Goal: Task Accomplishment & Management: Manage account settings

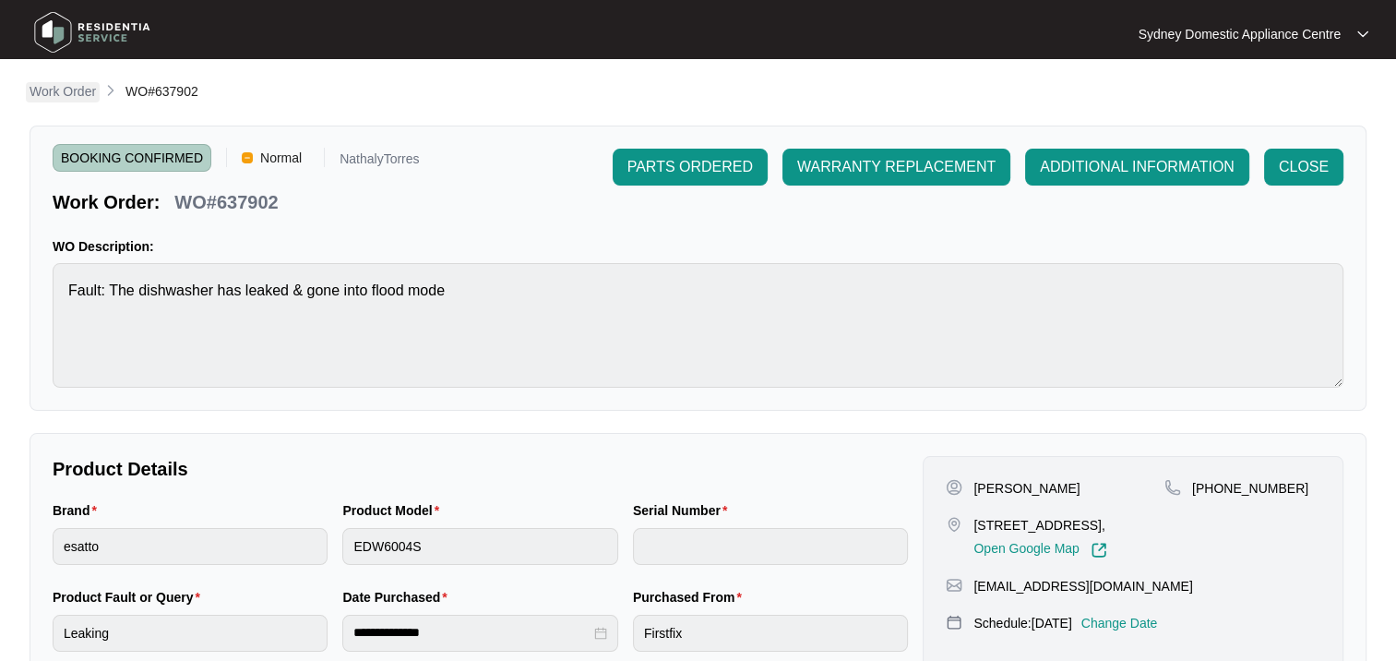
click at [66, 92] on p "Work Order" at bounding box center [63, 91] width 66 height 18
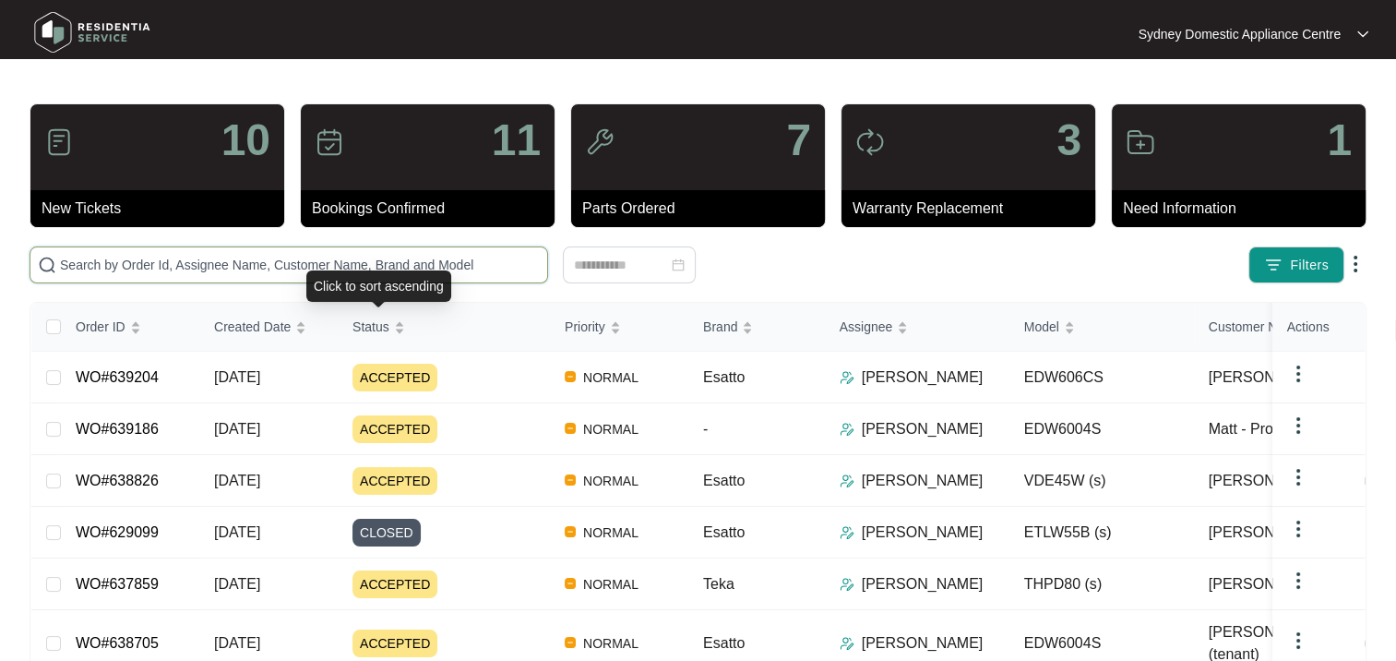
click at [357, 266] on input "text" at bounding box center [300, 265] width 480 height 20
paste input "637859"
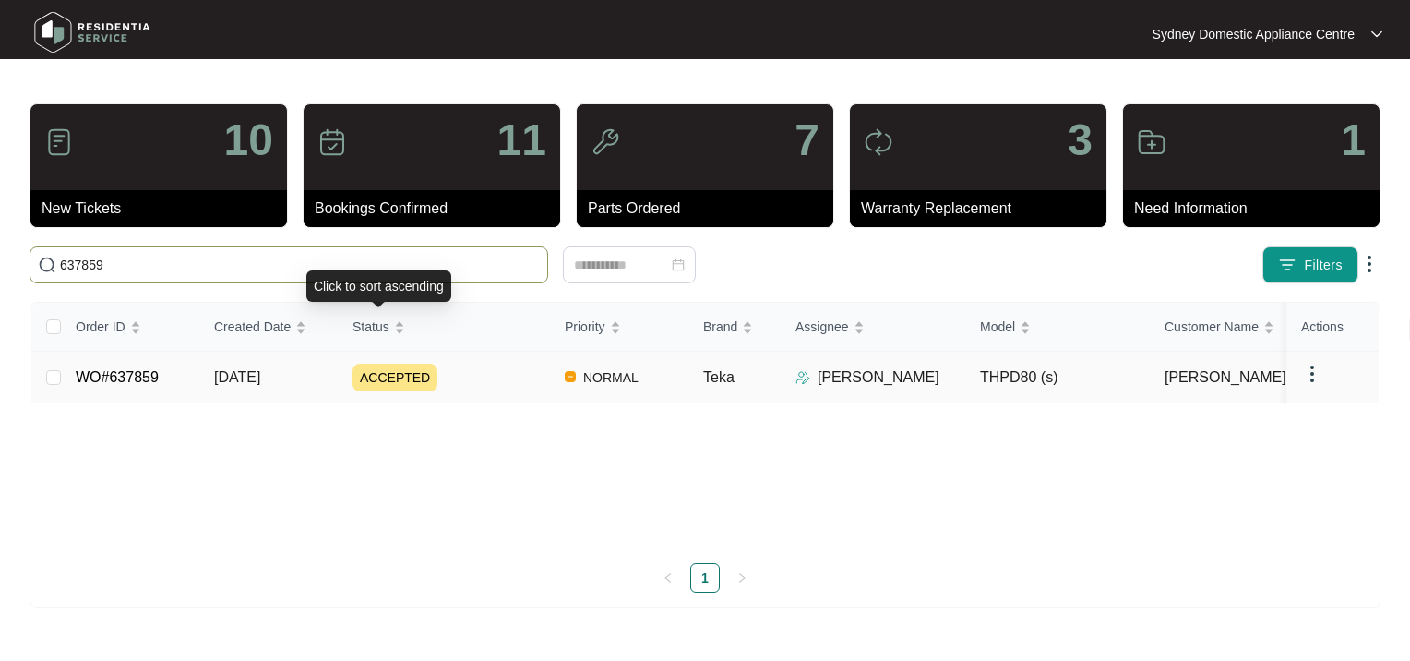
type input "637859"
click at [472, 385] on div "ACCEPTED" at bounding box center [450, 377] width 197 height 28
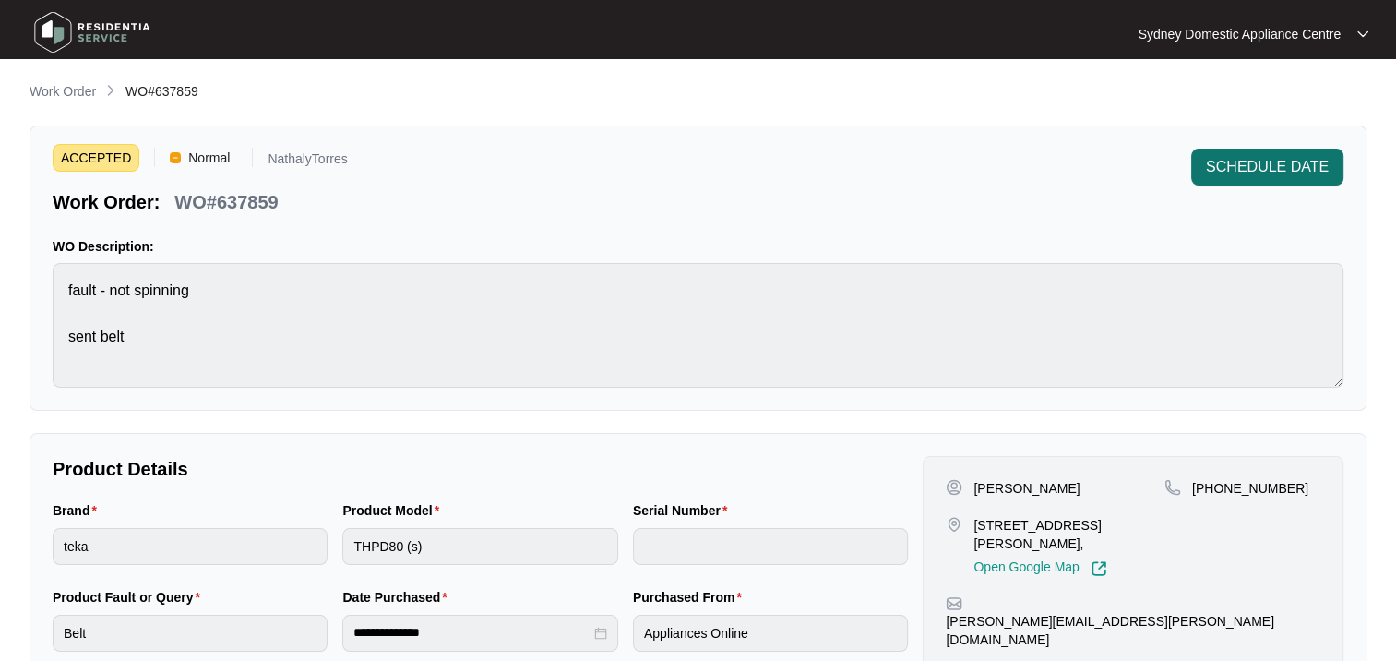
click at [1246, 165] on span "SCHEDULE DATE" at bounding box center [1267, 167] width 123 height 22
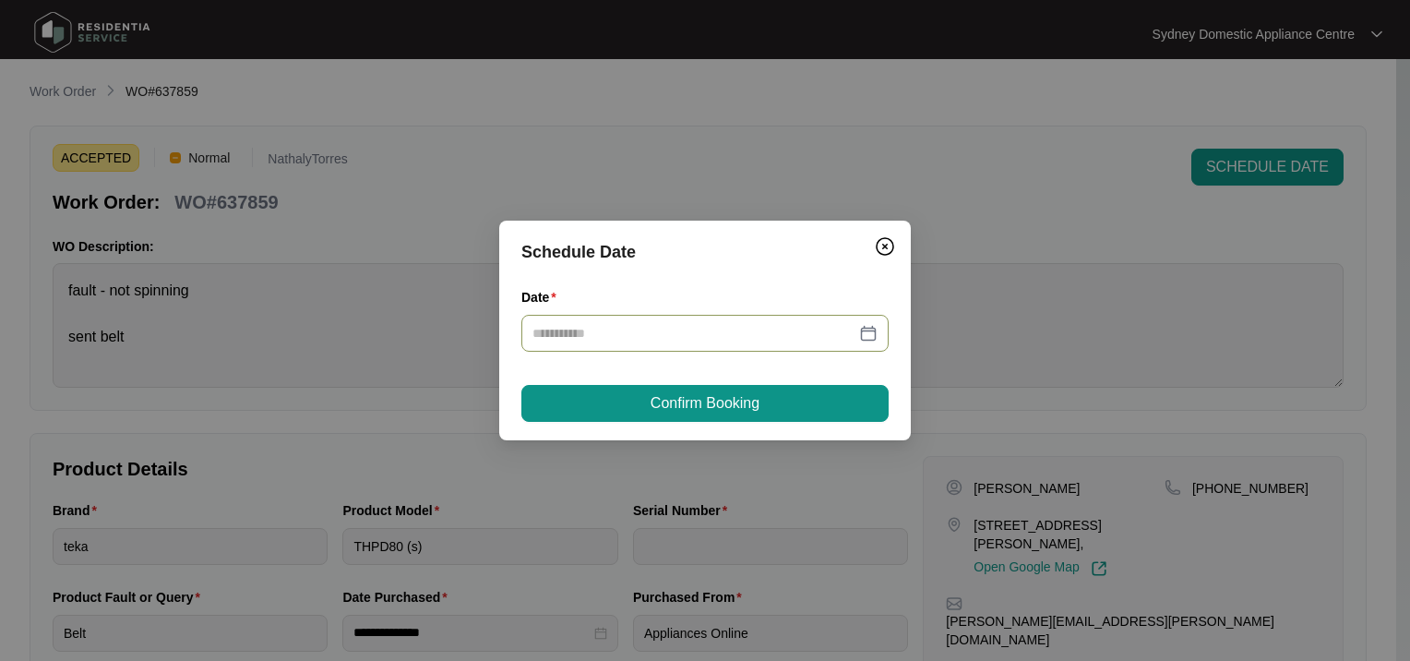
click at [600, 337] on input "Date" at bounding box center [693, 333] width 323 height 20
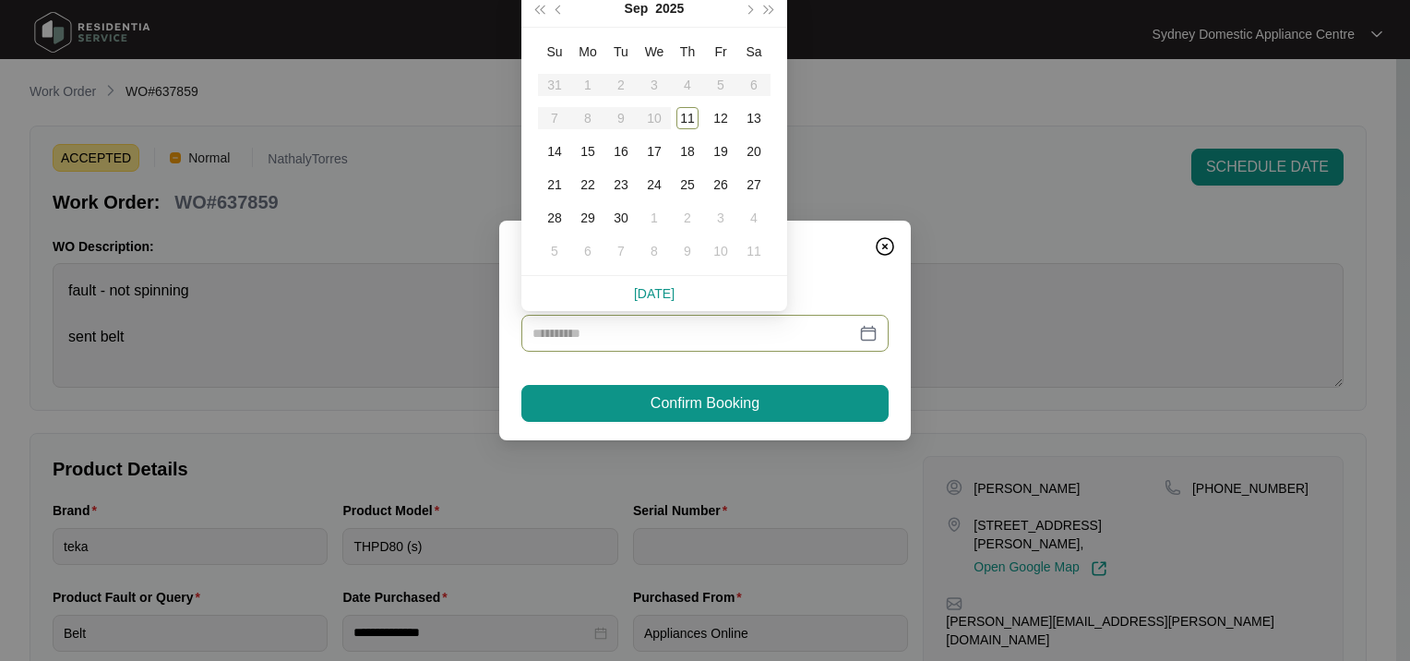
type input "**********"
click at [628, 150] on div "16" at bounding box center [621, 151] width 22 height 22
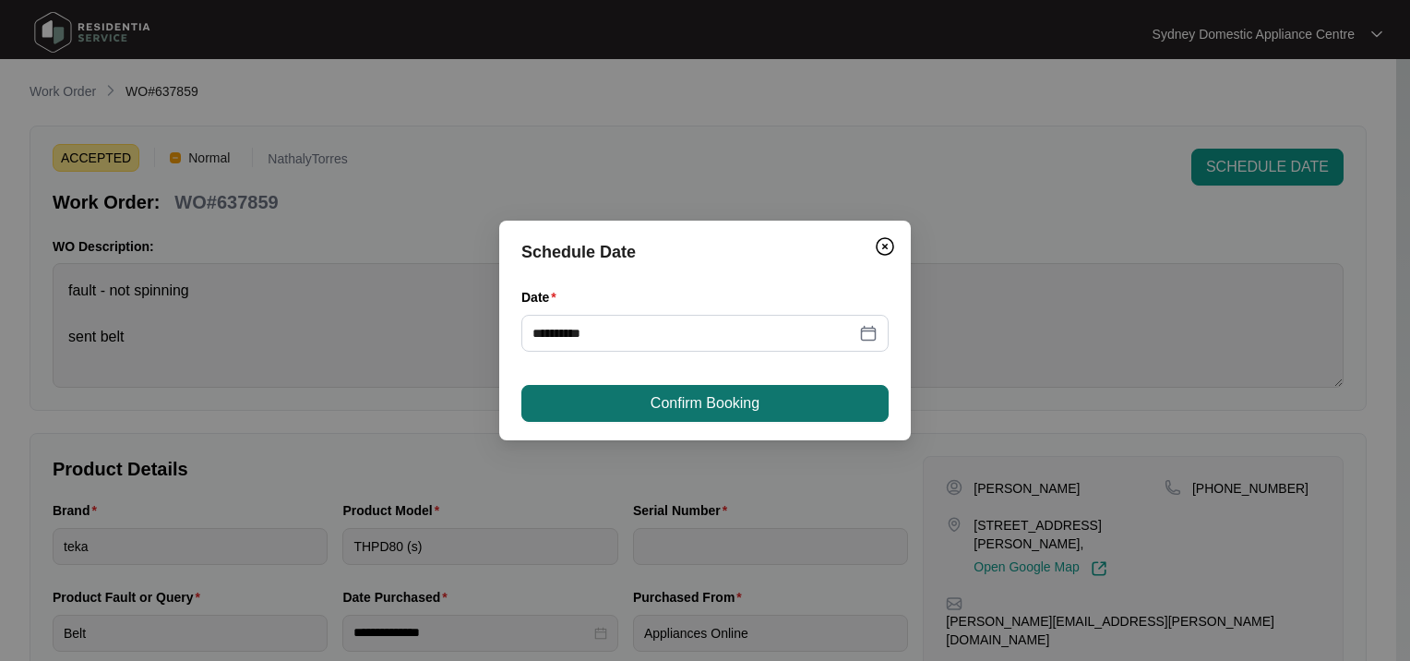
click at [625, 399] on button "Confirm Booking" at bounding box center [704, 403] width 367 height 37
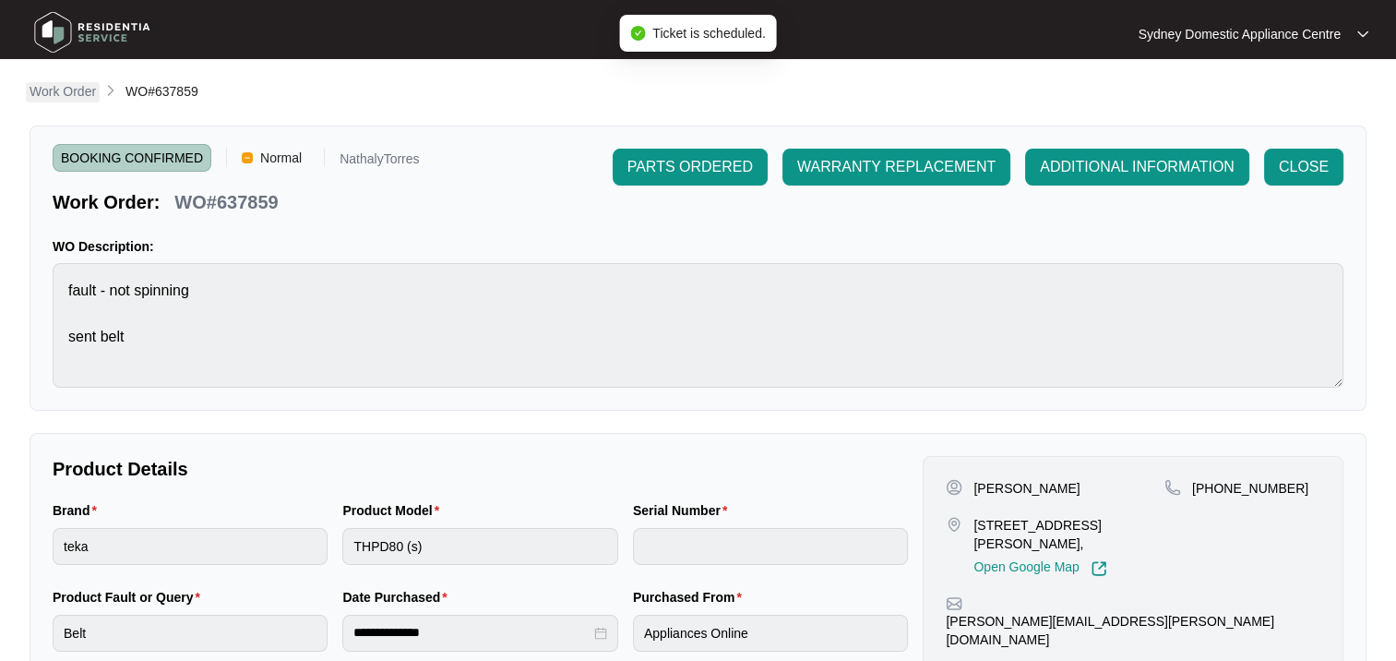
click at [67, 89] on p "Work Order" at bounding box center [63, 91] width 66 height 18
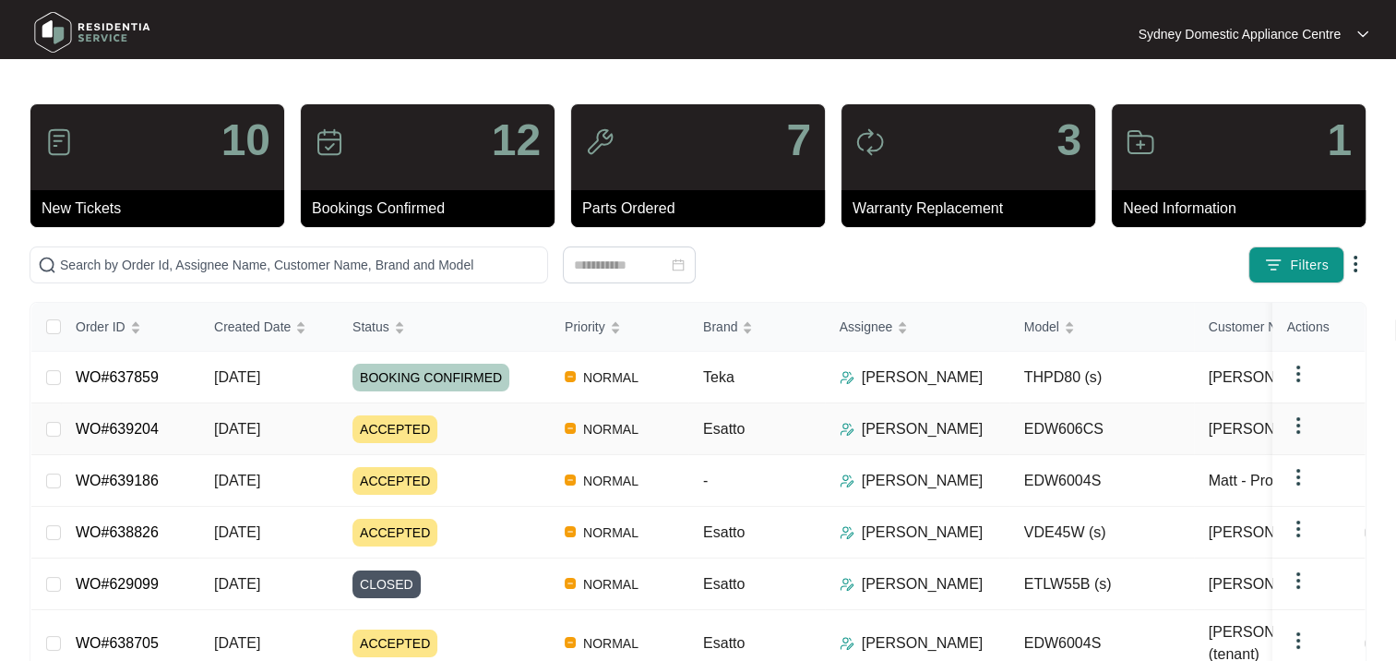
click at [485, 424] on div "ACCEPTED" at bounding box center [450, 429] width 197 height 28
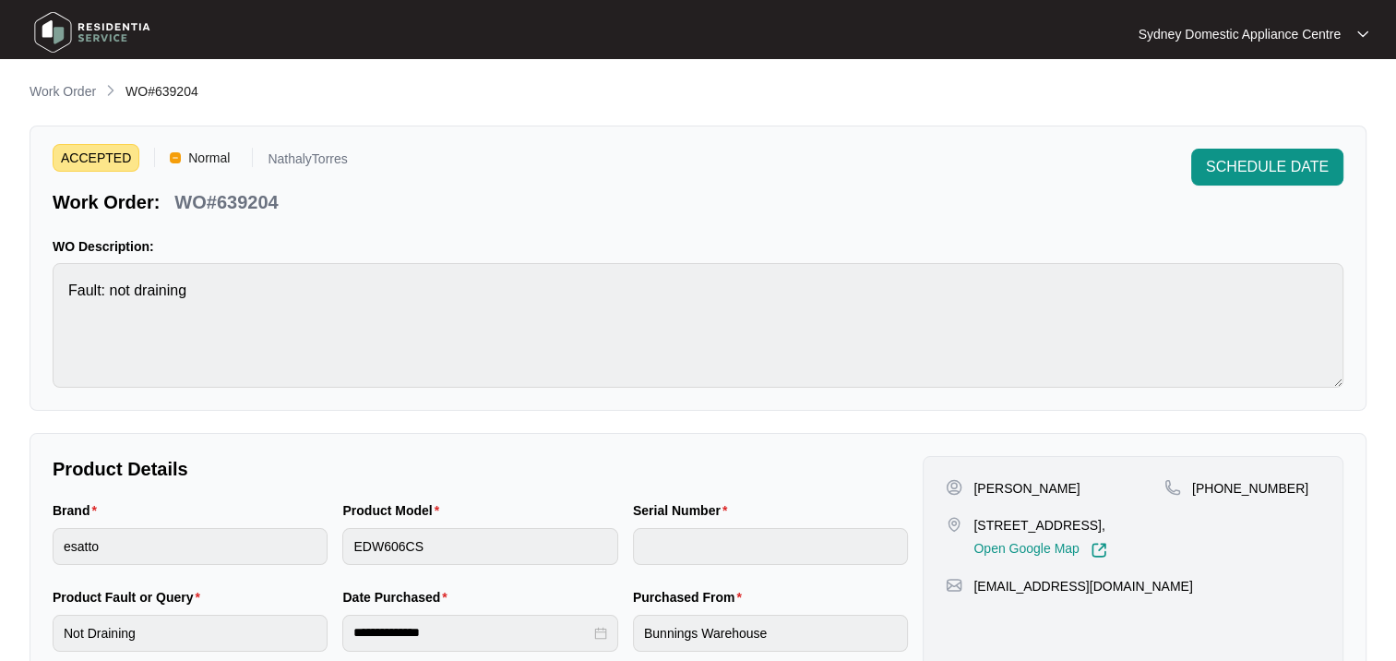
click at [258, 201] on p "WO#639204" at bounding box center [225, 202] width 103 height 26
copy p "639204"
